Goal: Transaction & Acquisition: Book appointment/travel/reservation

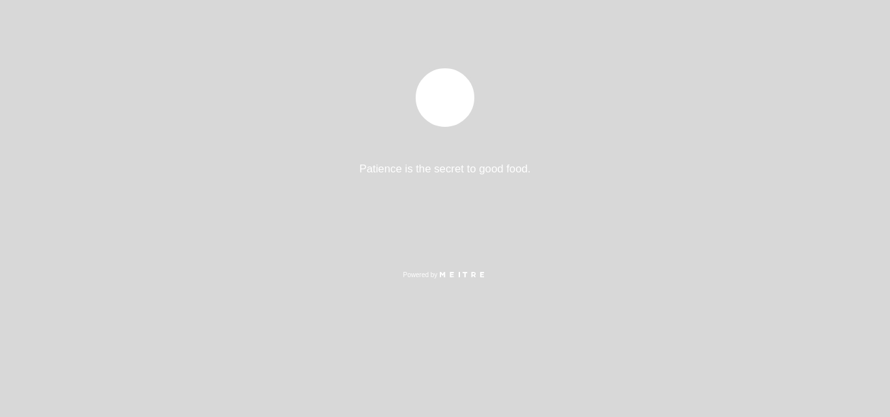
select select "es"
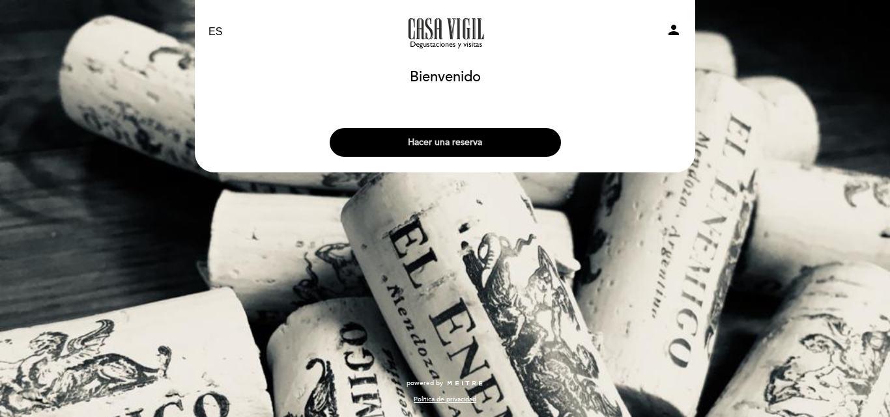
click at [479, 139] on button "Hacer una reserva" at bounding box center [445, 142] width 231 height 29
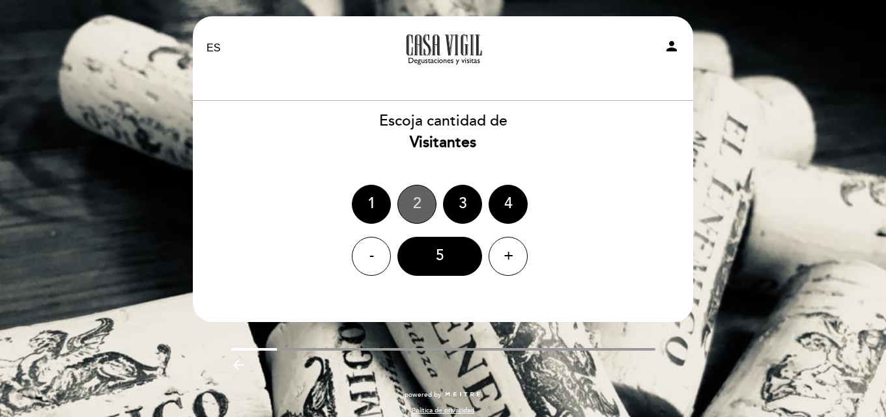
click at [408, 195] on div "2" at bounding box center [416, 204] width 39 height 39
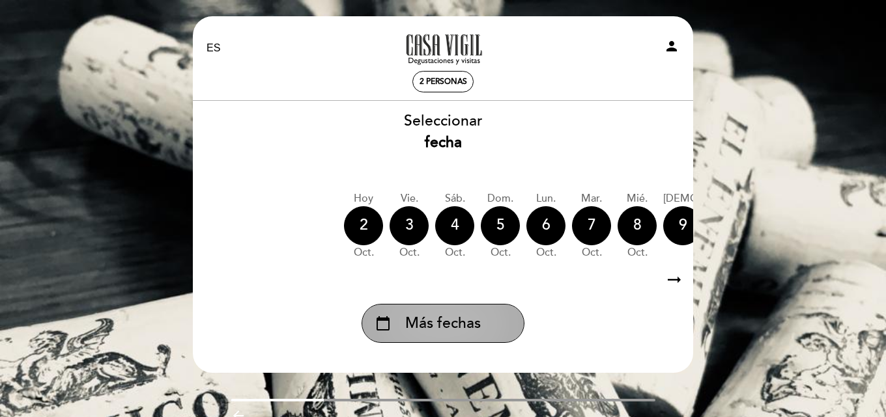
click at [504, 311] on div "calendar_today Más fechas" at bounding box center [442, 323] width 163 height 39
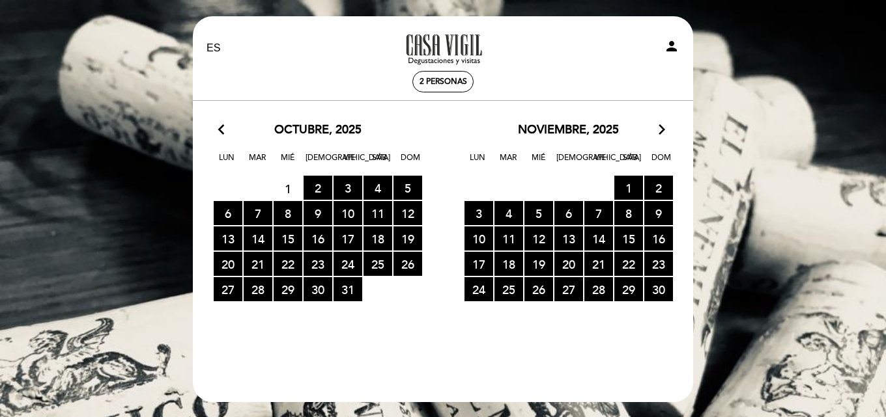
click at [658, 128] on icon "arrow_forward_ios" at bounding box center [662, 130] width 12 height 17
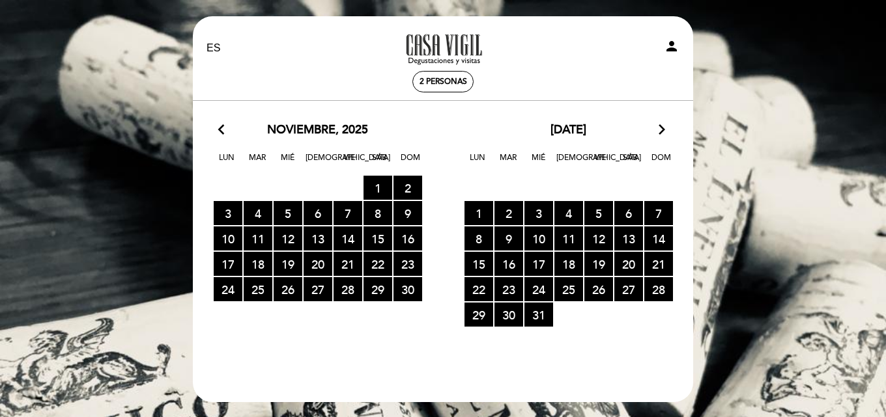
click at [660, 127] on icon "arrow_forward_ios" at bounding box center [662, 130] width 12 height 17
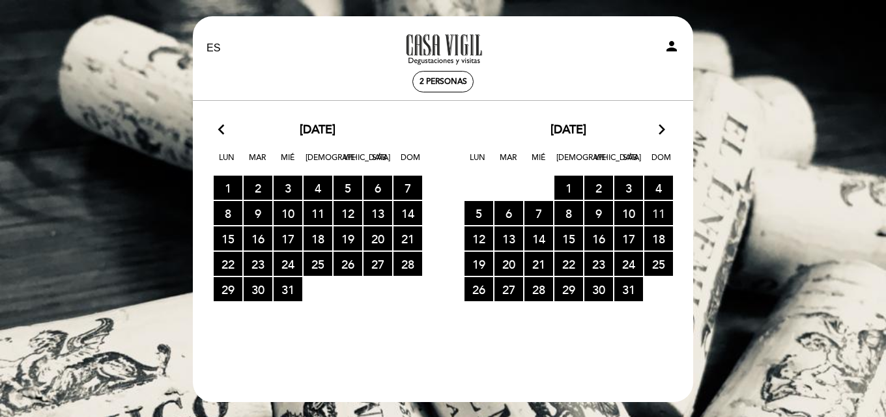
click at [651, 211] on span "11 RESERVAS DISPONIBLES" at bounding box center [658, 213] width 29 height 24
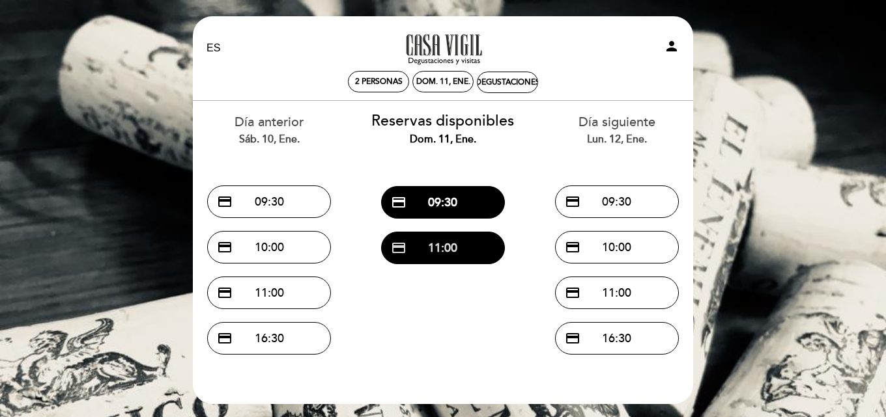
click at [454, 247] on button "credit_card 11:00" at bounding box center [443, 248] width 124 height 33
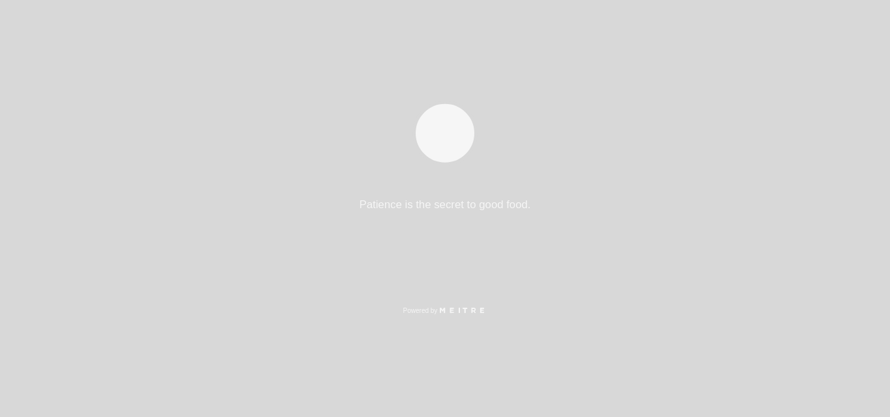
select select "es"
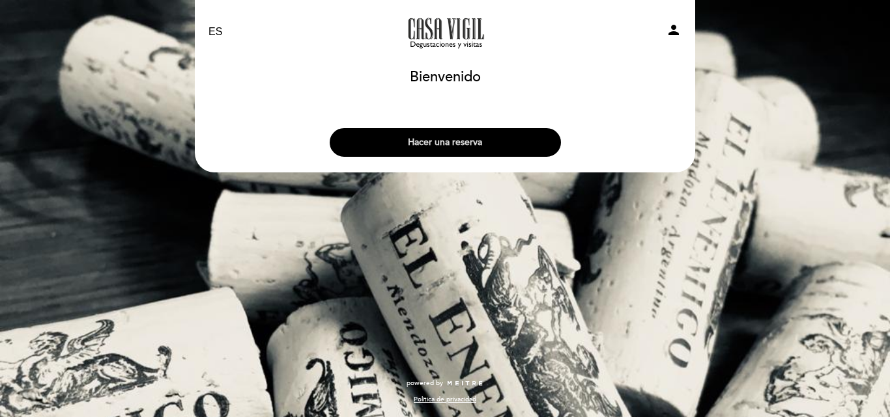
click at [463, 135] on button "Hacer una reserva" at bounding box center [445, 142] width 231 height 29
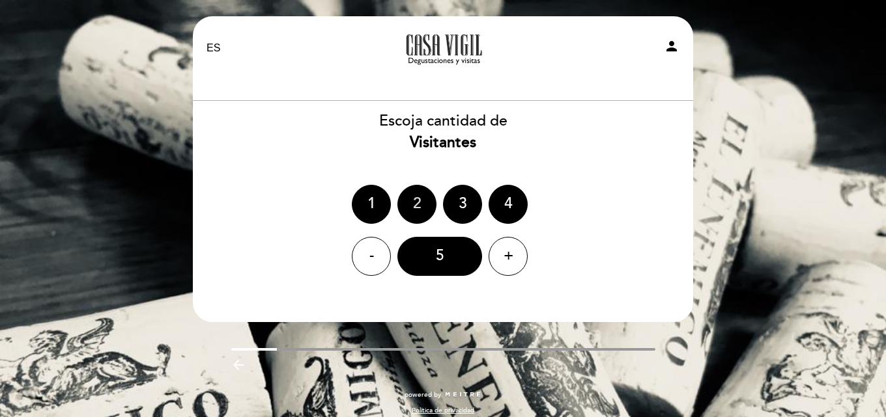
click at [427, 192] on div "2" at bounding box center [416, 204] width 39 height 39
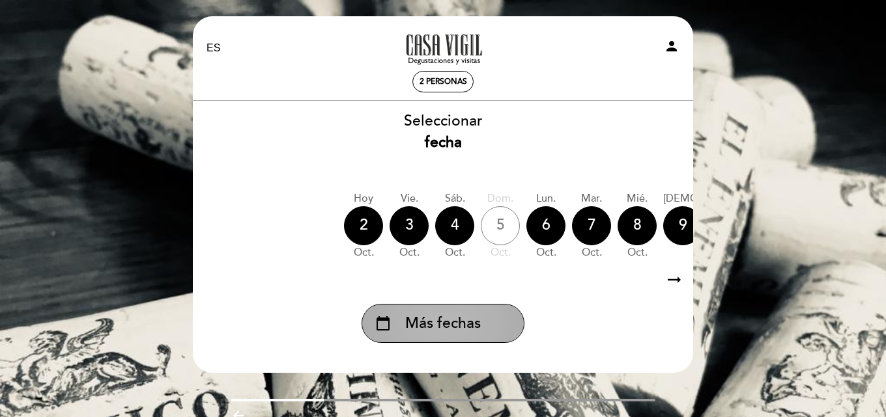
click at [440, 330] on span "Más fechas" at bounding box center [443, 323] width 76 height 21
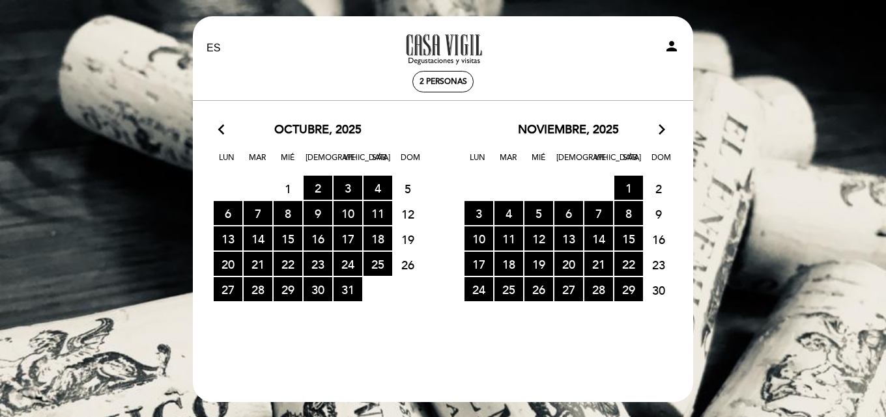
click at [658, 132] on icon "arrow_forward_ios" at bounding box center [662, 130] width 12 height 17
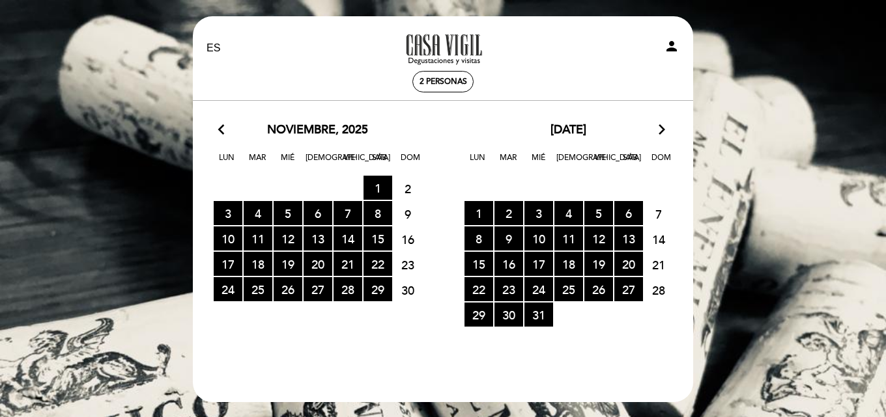
click at [662, 126] on icon "arrow_forward_ios" at bounding box center [662, 130] width 12 height 17
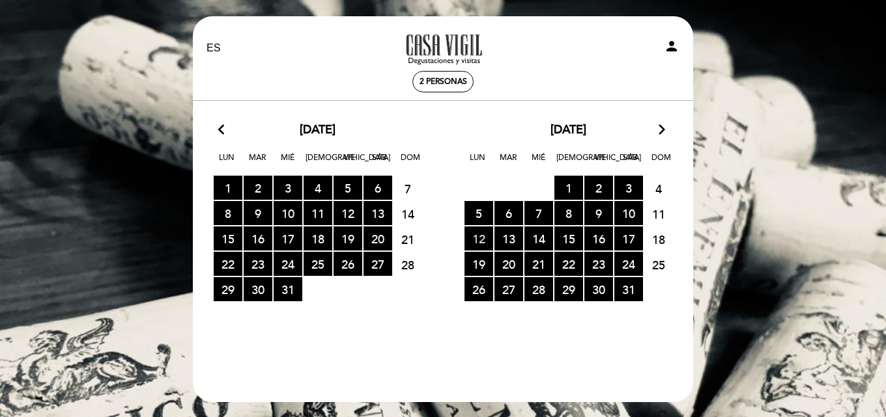
click at [485, 237] on span "12 RESERVAS DISPONIBLES" at bounding box center [478, 239] width 29 height 24
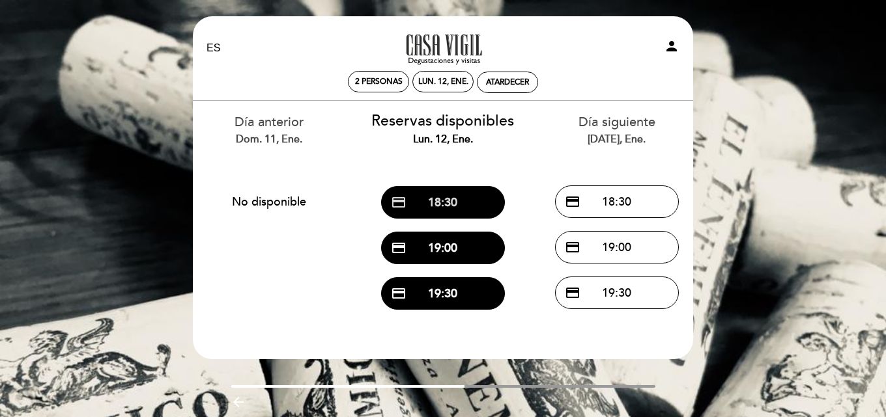
click at [453, 201] on button "credit_card 18:30" at bounding box center [443, 202] width 124 height 33
